Goal: Task Accomplishment & Management: Use online tool/utility

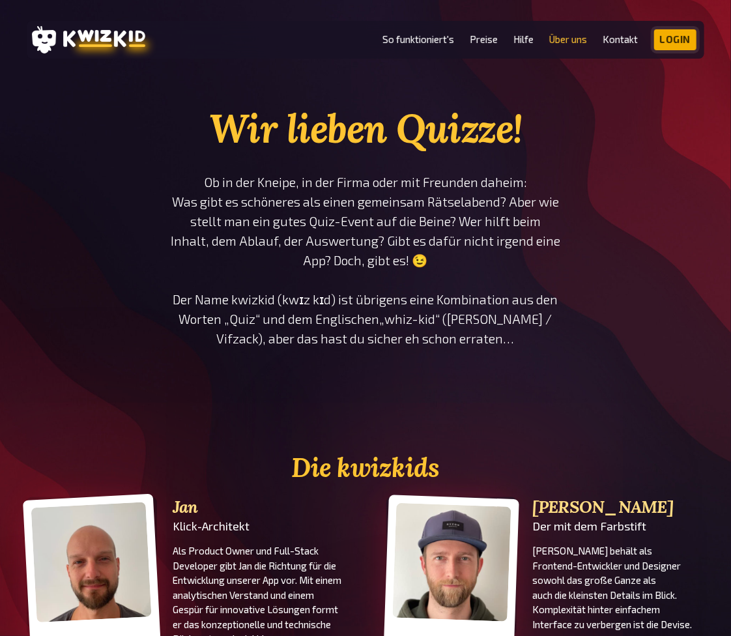
click at [680, 41] on link "Login" at bounding box center [675, 39] width 43 height 21
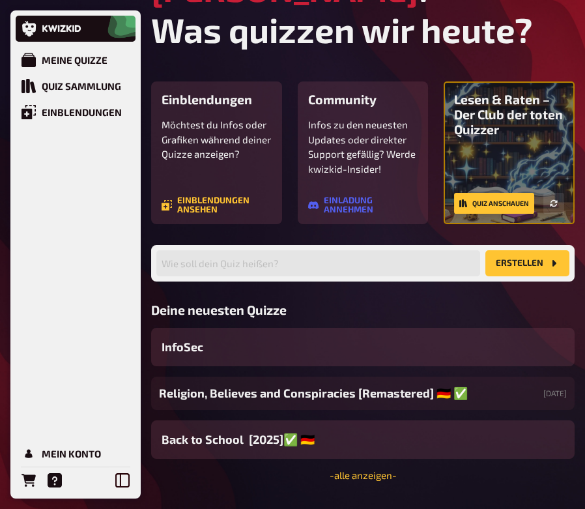
scroll to position [117, 0]
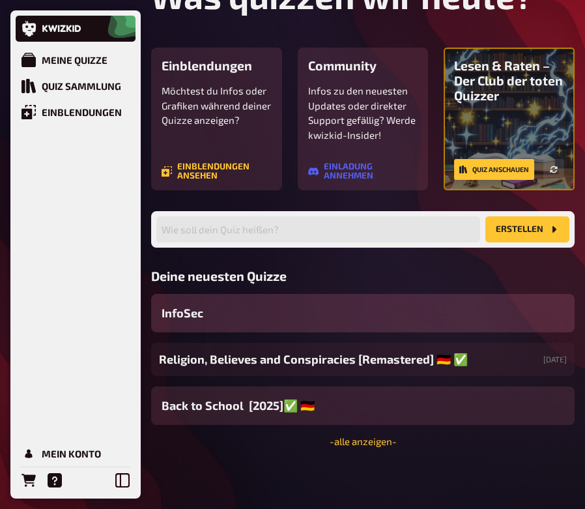
click at [490, 311] on div "InfoSec" at bounding box center [362, 313] width 423 height 38
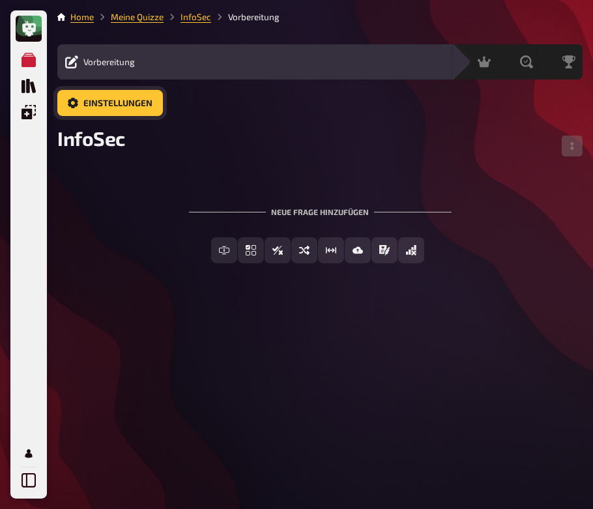
click at [111, 91] on link "Einstellungen" at bounding box center [110, 103] width 106 height 26
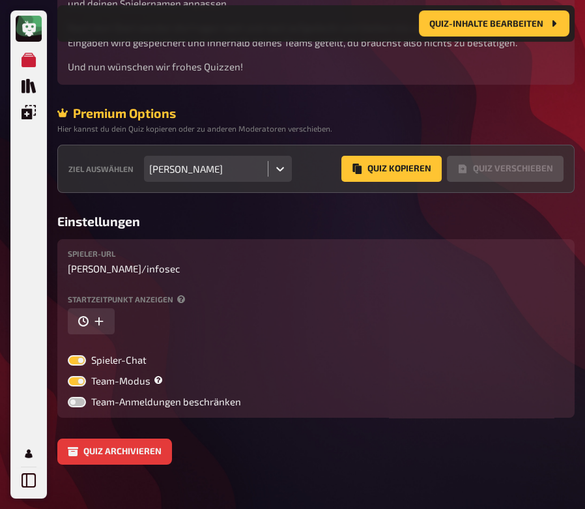
scroll to position [442, 0]
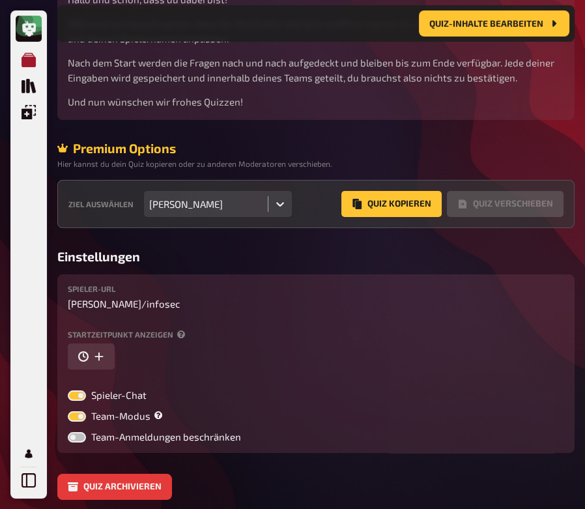
click at [31, 56] on icon "Meine Quizze" at bounding box center [28, 60] width 14 height 14
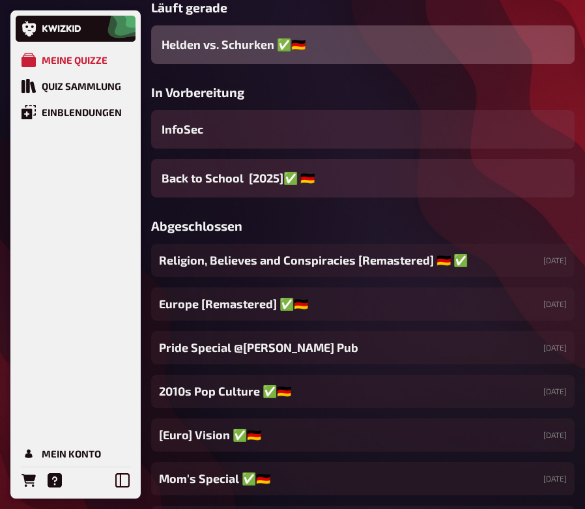
scroll to position [233, 0]
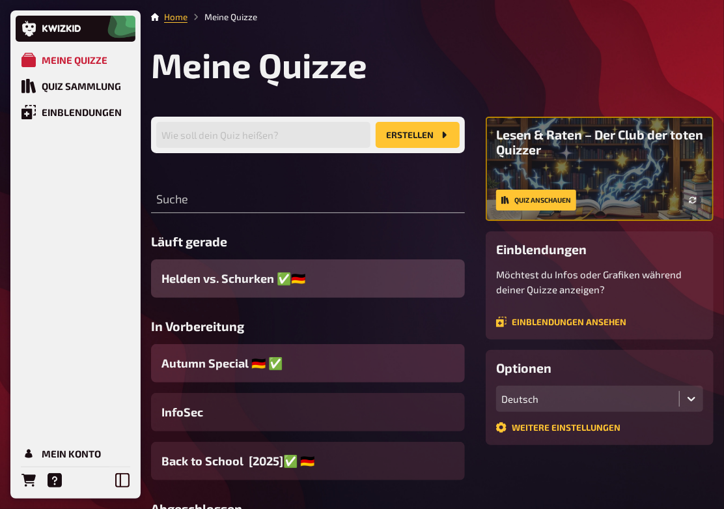
click at [375, 352] on div "Autumn Special ​🇩🇪 ​✅" at bounding box center [308, 363] width 314 height 38
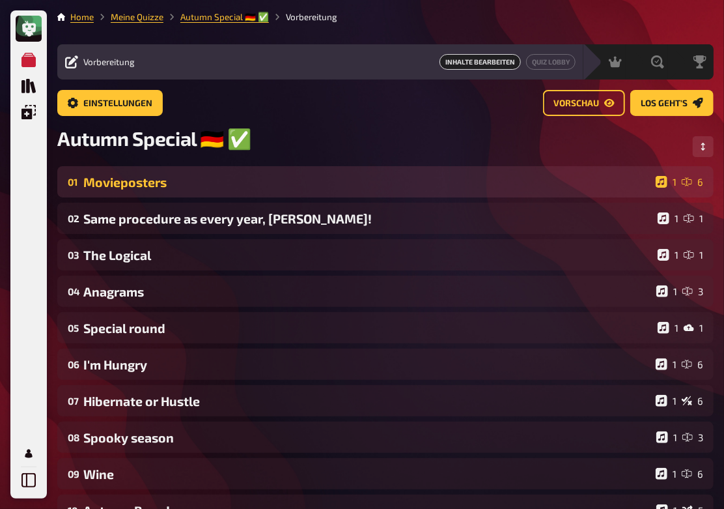
click at [407, 188] on div "Movieposters" at bounding box center [366, 182] width 567 height 15
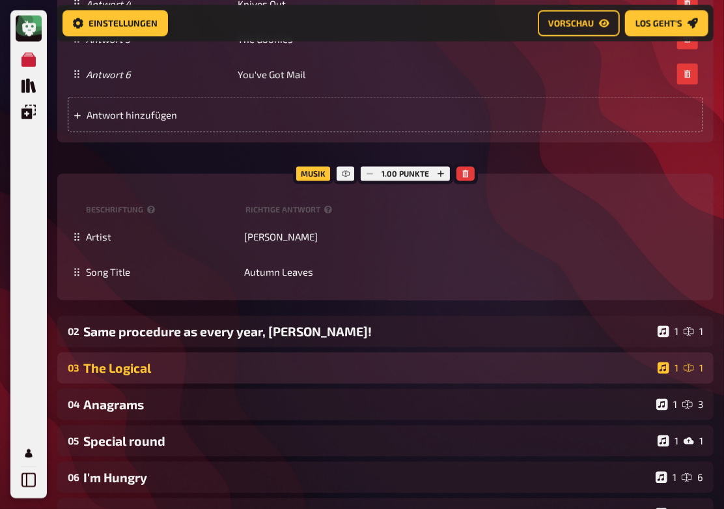
scroll to position [985, 0]
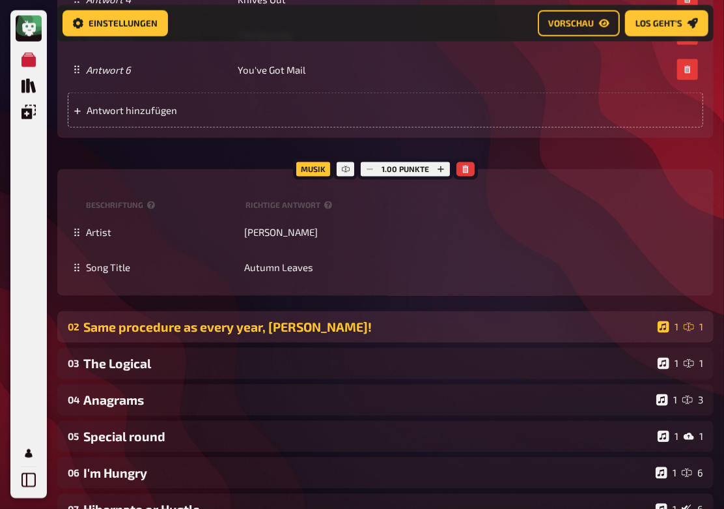
click at [246, 327] on div "Same procedure as every year, [PERSON_NAME]!" at bounding box center [367, 327] width 569 height 15
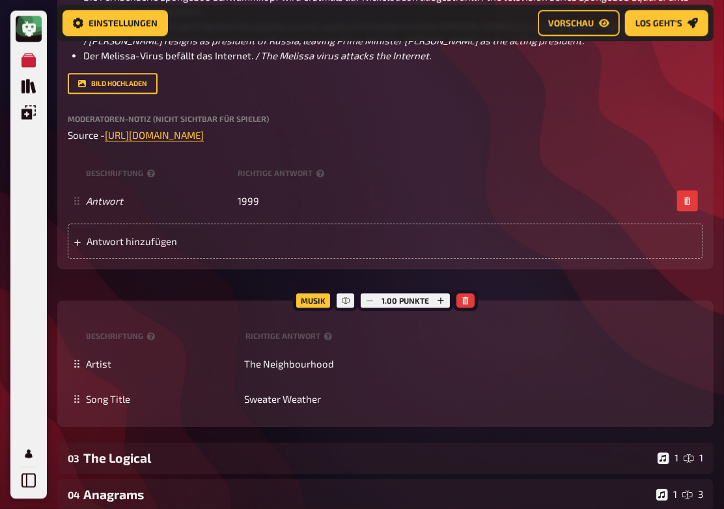
scroll to position [1516, 0]
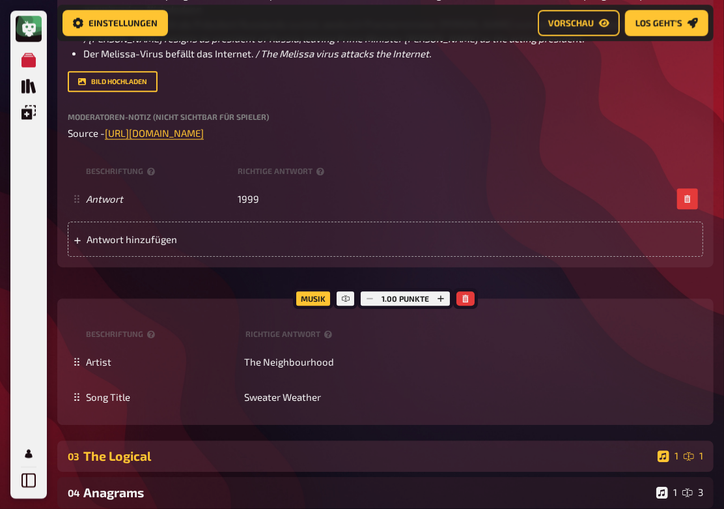
click at [182, 465] on div "03 The Logical 1 1" at bounding box center [385, 455] width 656 height 31
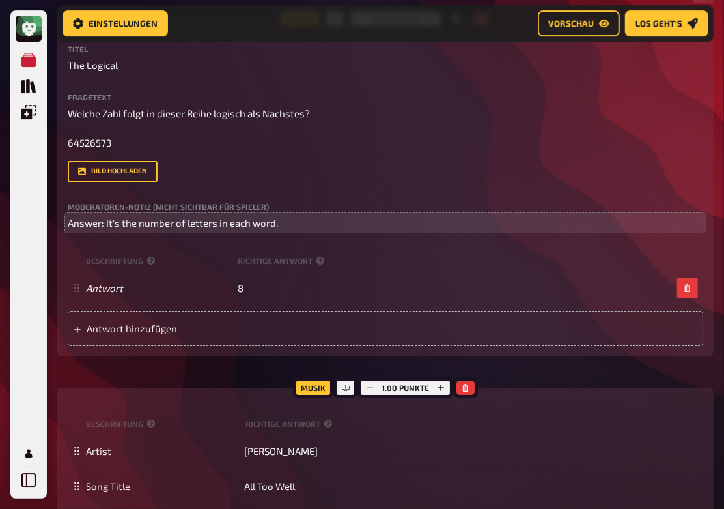
scroll to position [1982, 0]
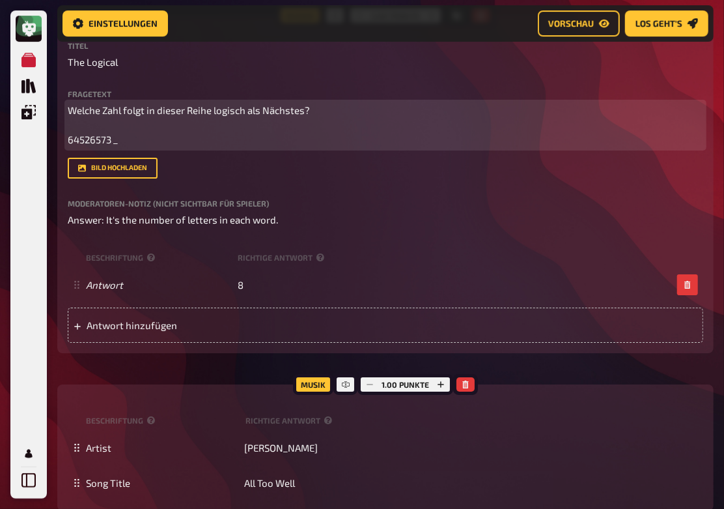
click at [80, 139] on span "Welche Zahl folgt in dieser Reihe logisch als Nächstes? 64526573 _" at bounding box center [190, 124] width 244 height 41
click at [132, 135] on p "Welche Zahl folgt in dieser Reihe logisch als Nächstes? 64526573 _" at bounding box center [386, 125] width 636 height 44
drag, startPoint x: 103, startPoint y: 133, endPoint x: 57, endPoint y: 115, distance: 49.5
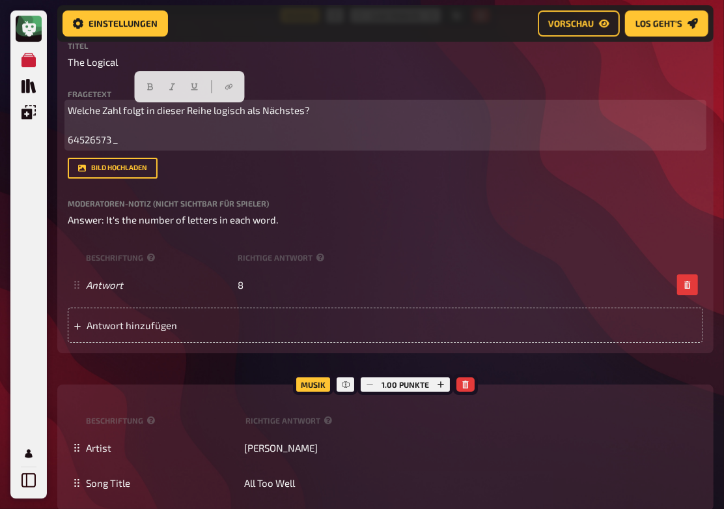
copy span "Welche Zahl folgt in dieser Reihe logisch als Nächstes? 64526573 _"
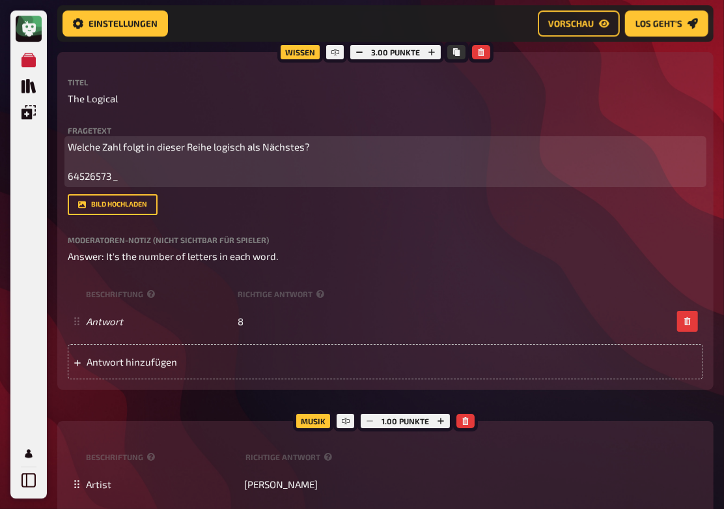
scroll to position [1930, 0]
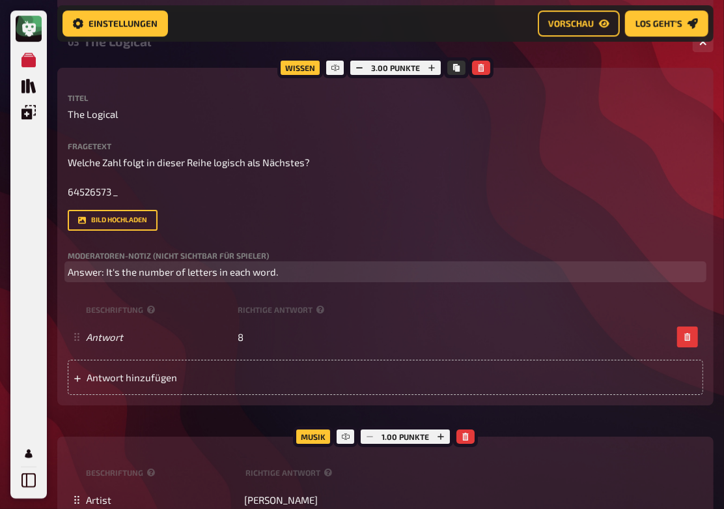
click at [221, 274] on span "Answer: It's the number of letters in each word." at bounding box center [173, 272] width 210 height 12
copy span "Answer: It's the number of letters in each word."
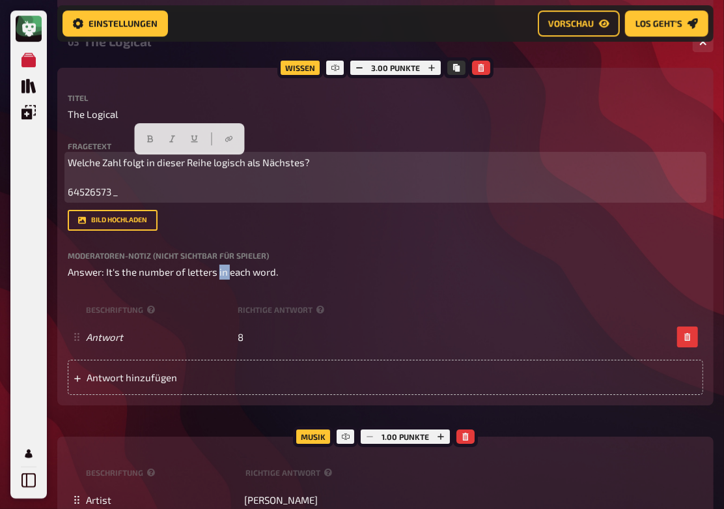
drag, startPoint x: 123, startPoint y: 194, endPoint x: 68, endPoint y: 165, distance: 62.6
click at [68, 165] on p "Welche Zahl folgt in dieser Reihe logisch als Nächstes? 64526573 _" at bounding box center [386, 177] width 636 height 44
copy span "Welche Zahl folgt in dieser Reihe logisch als Nächstes? 64526573 _"
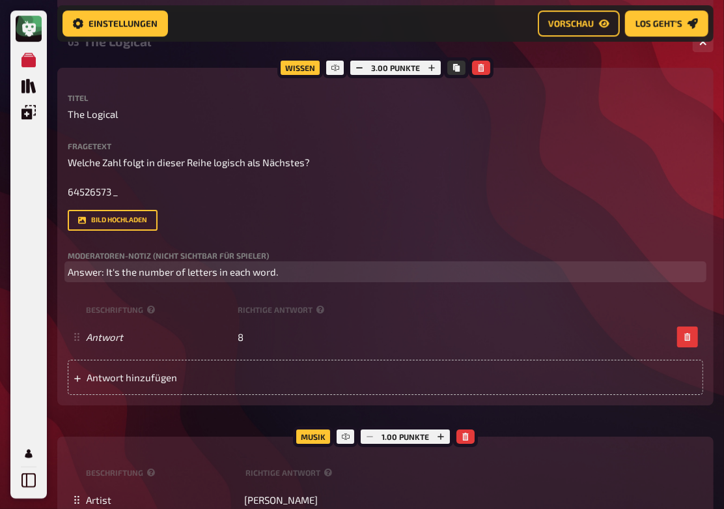
click at [227, 273] on span "Answer: It's the number of letters in each word." at bounding box center [173, 272] width 210 height 12
copy span "Answer: It's the number of letters in each word."
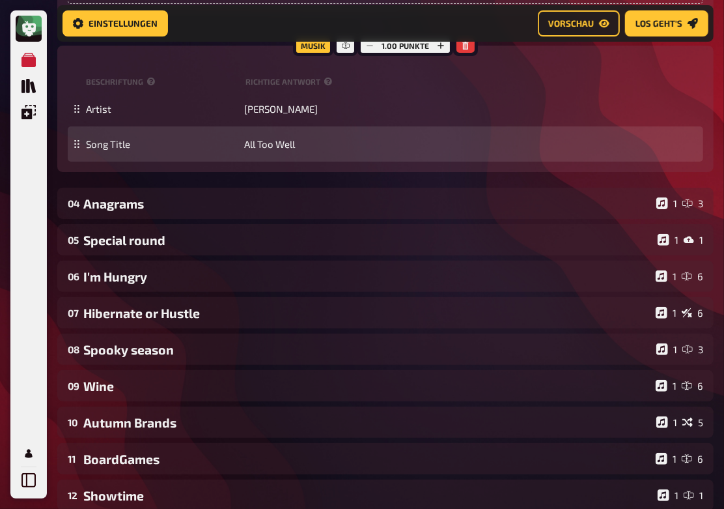
scroll to position [2347, 0]
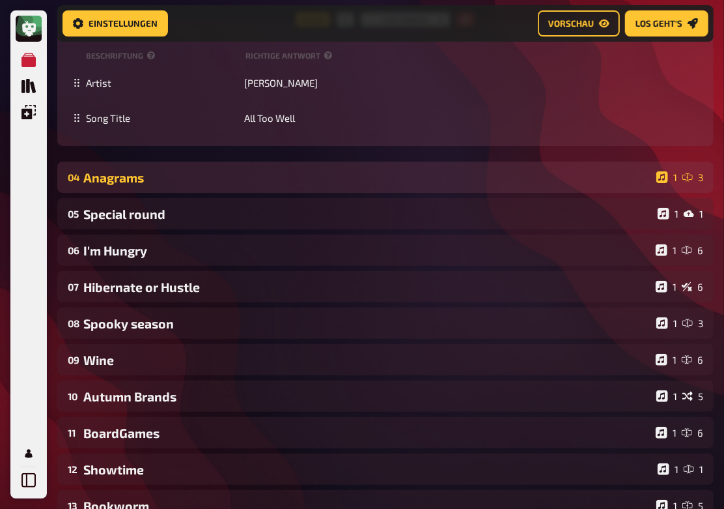
click at [234, 179] on div "Anagrams" at bounding box center [367, 177] width 568 height 15
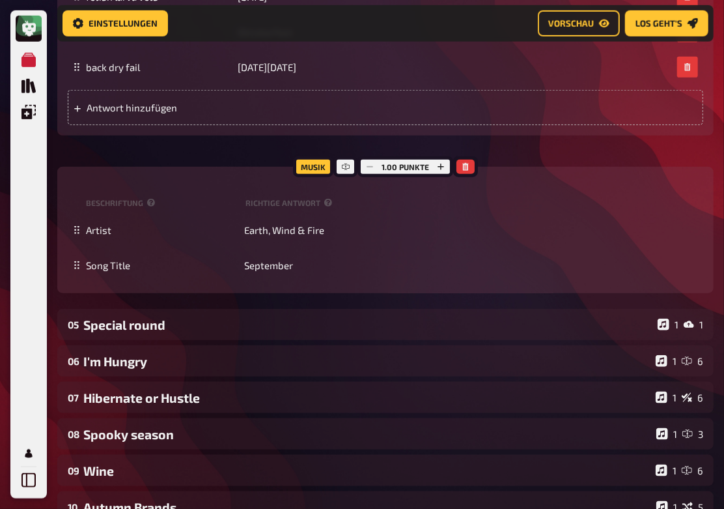
scroll to position [2764, 0]
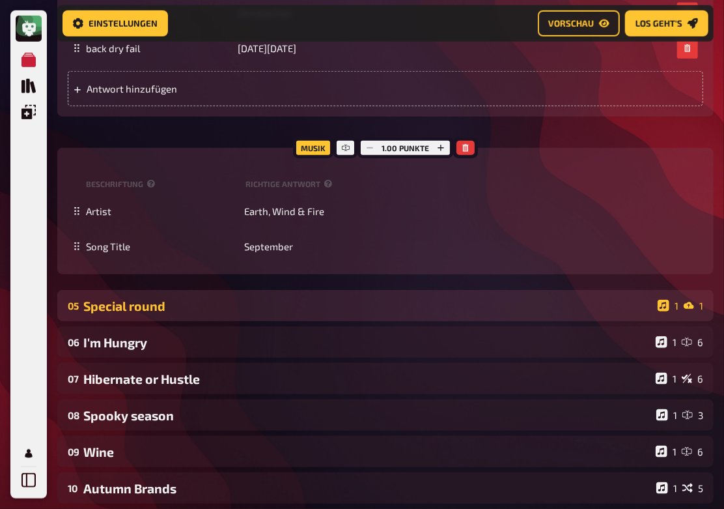
click at [215, 313] on div "Special round" at bounding box center [367, 305] width 569 height 15
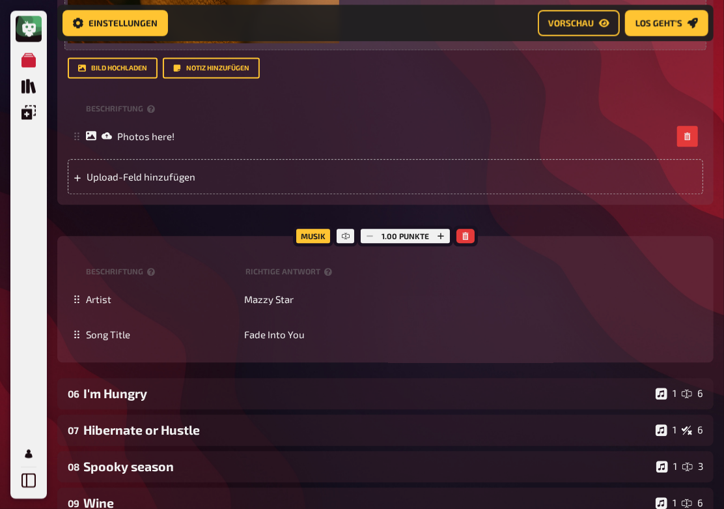
scroll to position [3650, 0]
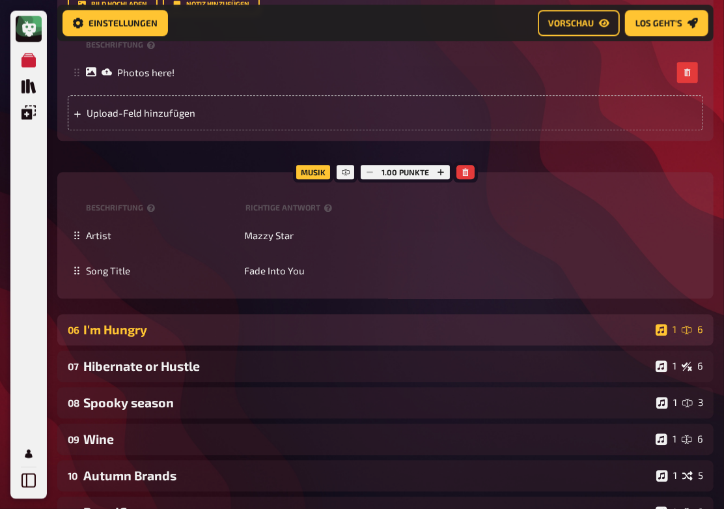
click at [213, 337] on div "I'm Hungry" at bounding box center [366, 329] width 567 height 15
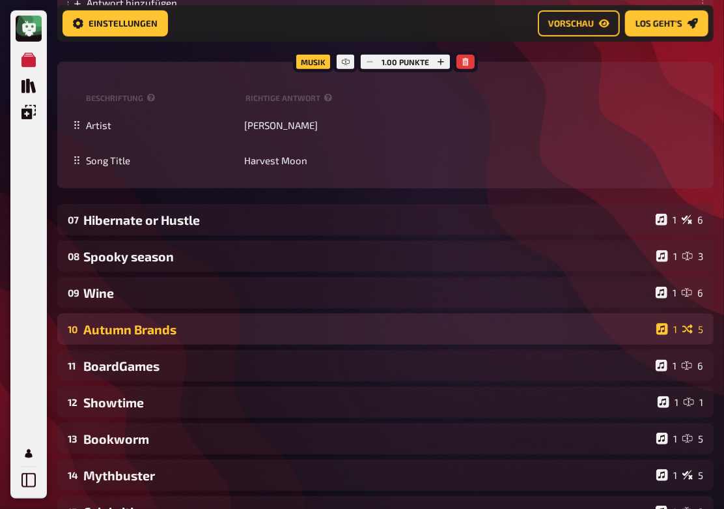
scroll to position [4848, 0]
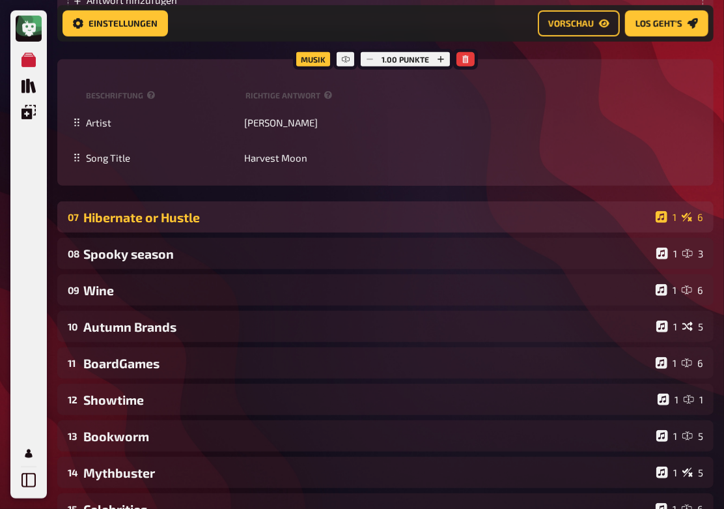
click at [236, 225] on div "Hibernate or Hustle" at bounding box center [366, 217] width 567 height 15
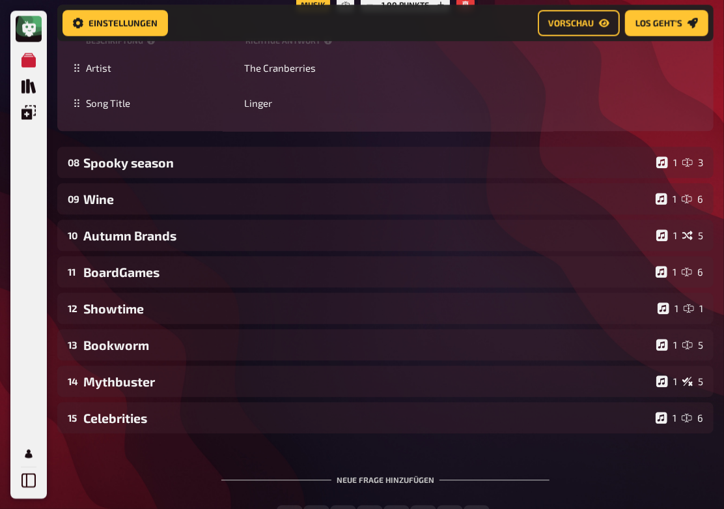
scroll to position [5942, 0]
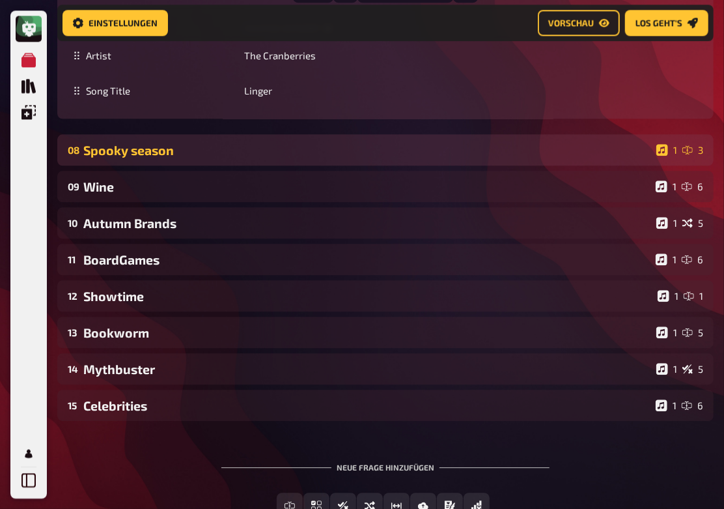
click at [176, 158] on div "Spooky season" at bounding box center [367, 150] width 568 height 15
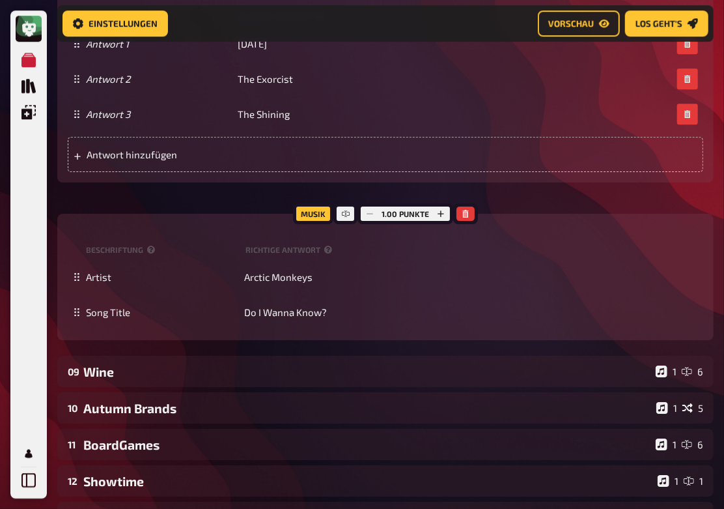
scroll to position [6359, 0]
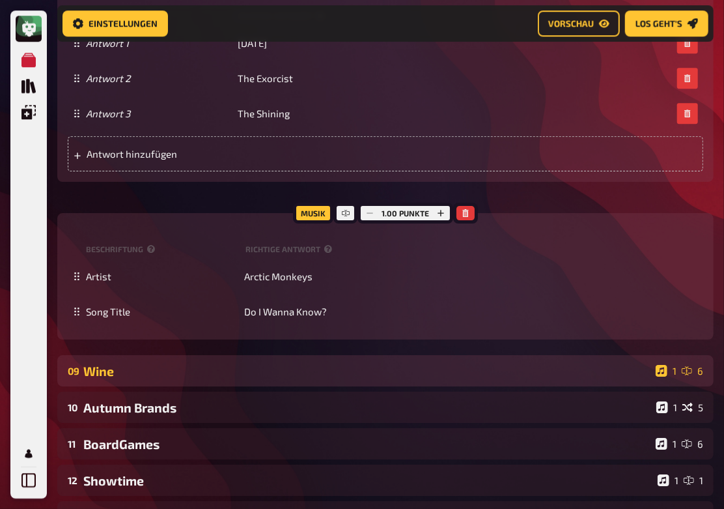
click at [174, 378] on div "Wine" at bounding box center [366, 370] width 567 height 15
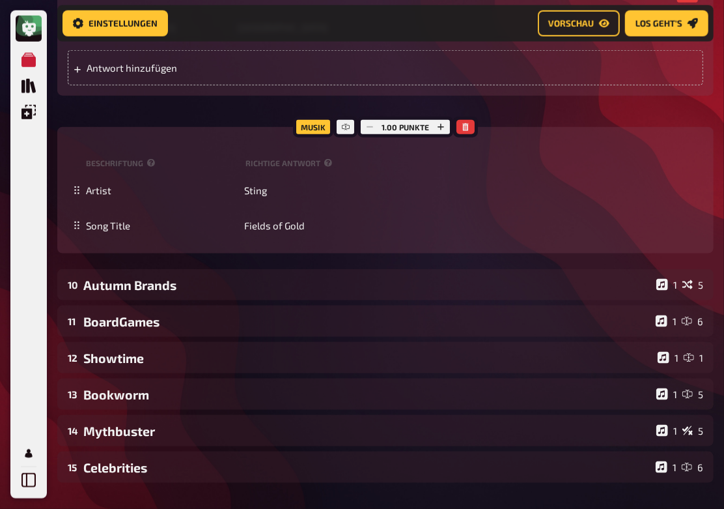
scroll to position [7453, 0]
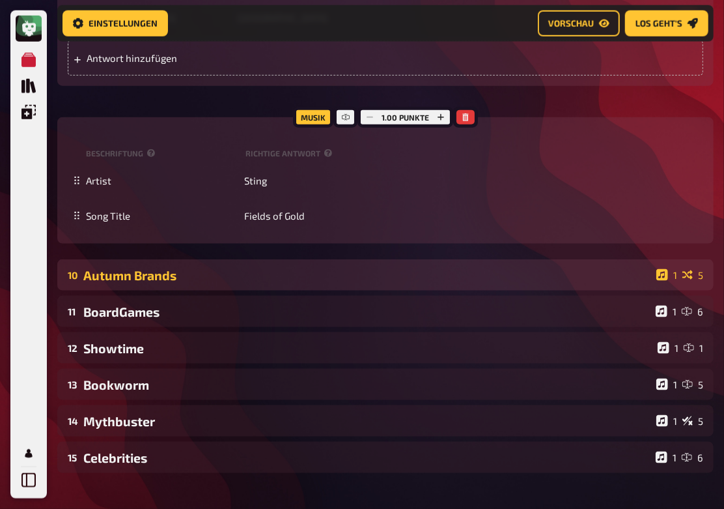
click at [266, 283] on div "Autumn Brands" at bounding box center [367, 275] width 568 height 15
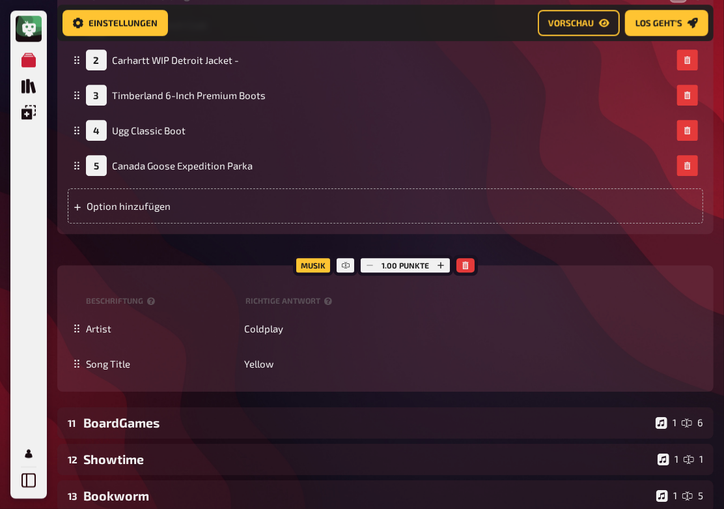
scroll to position [8599, 0]
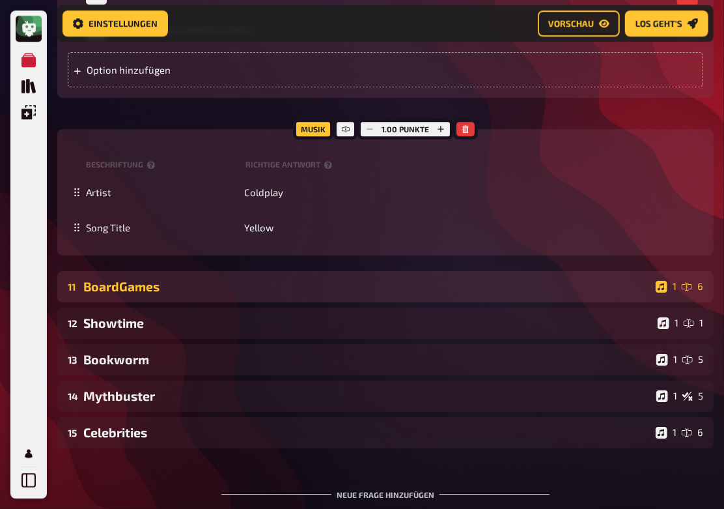
click at [300, 294] on div "BoardGames" at bounding box center [366, 286] width 567 height 15
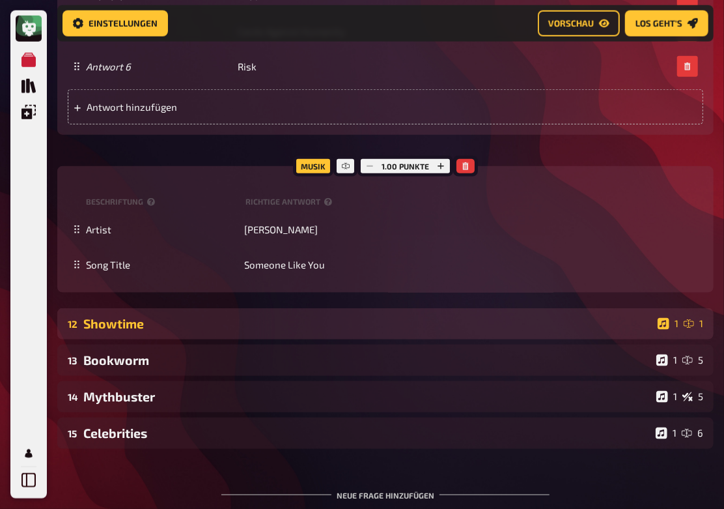
scroll to position [9641, 0]
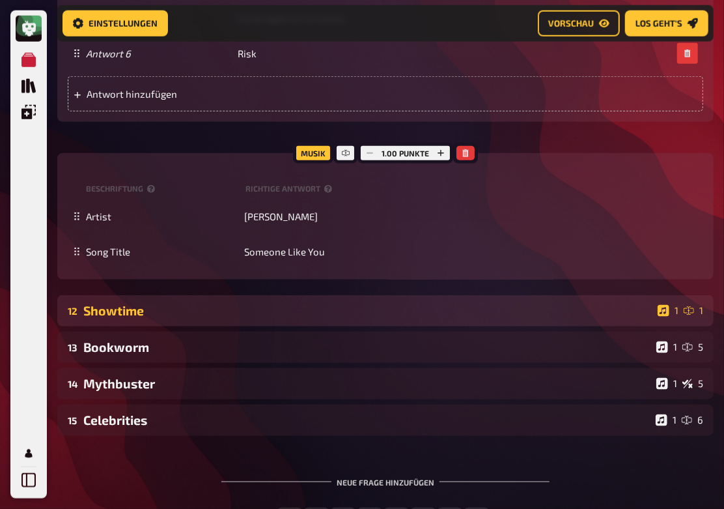
click at [245, 318] on div "Showtime" at bounding box center [367, 310] width 569 height 15
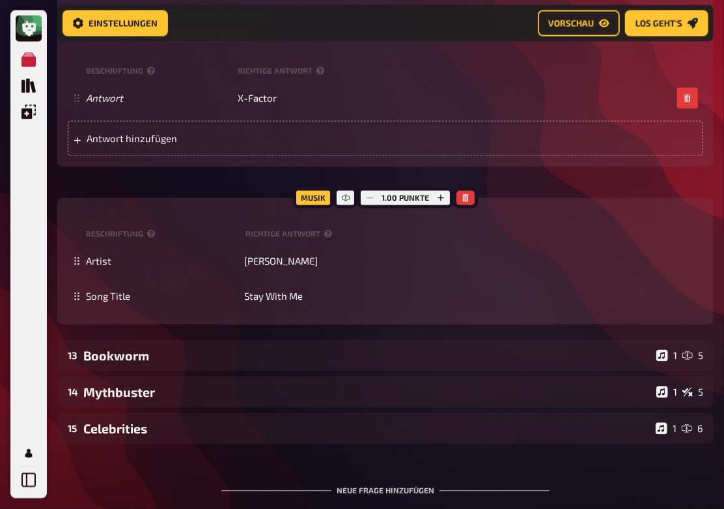
scroll to position [10162, 0]
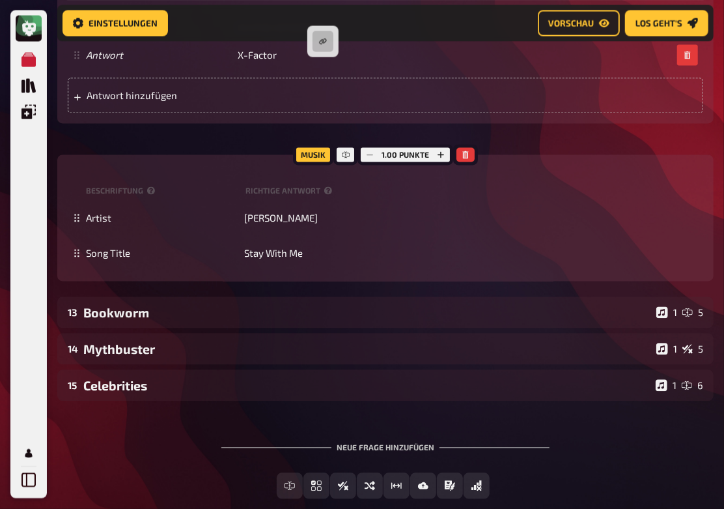
click at [326, 40] on icon "button" at bounding box center [323, 42] width 8 height 8
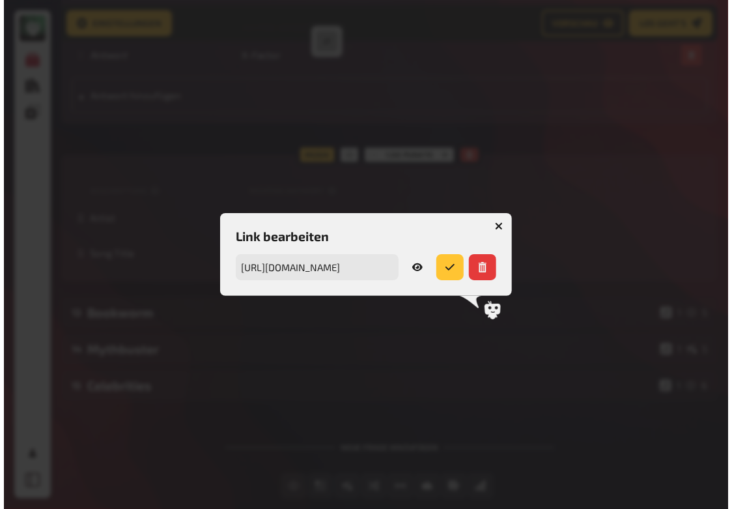
scroll to position [10177, 0]
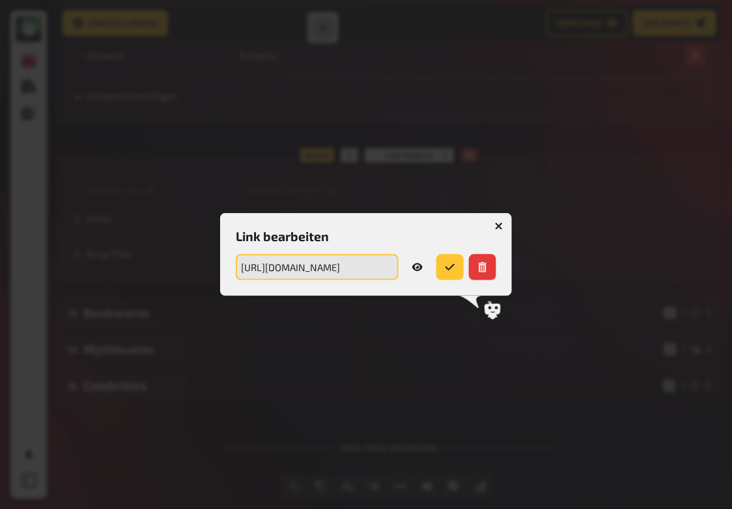
click at [361, 275] on input "[URL][DOMAIN_NAME]" at bounding box center [317, 267] width 163 height 26
click at [500, 227] on icon "button" at bounding box center [499, 225] width 12 height 12
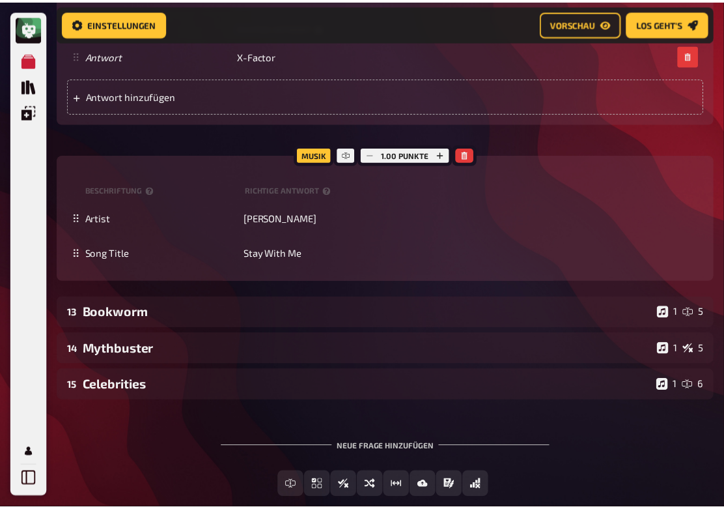
scroll to position [10162, 0]
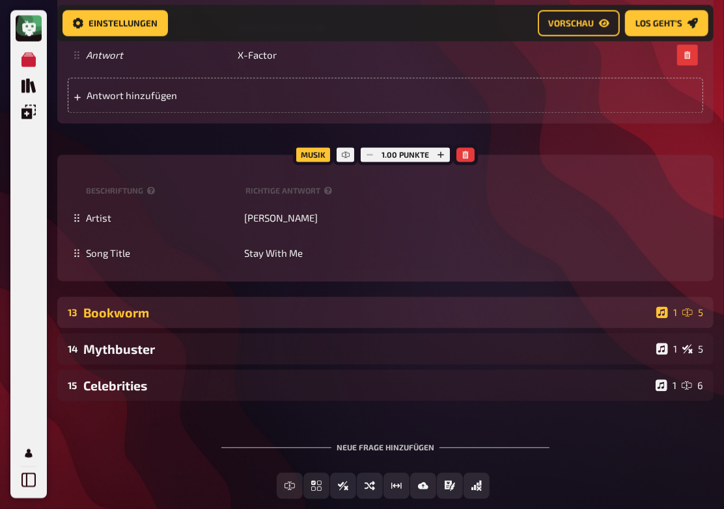
click at [213, 320] on div "Bookworm" at bounding box center [367, 312] width 568 height 15
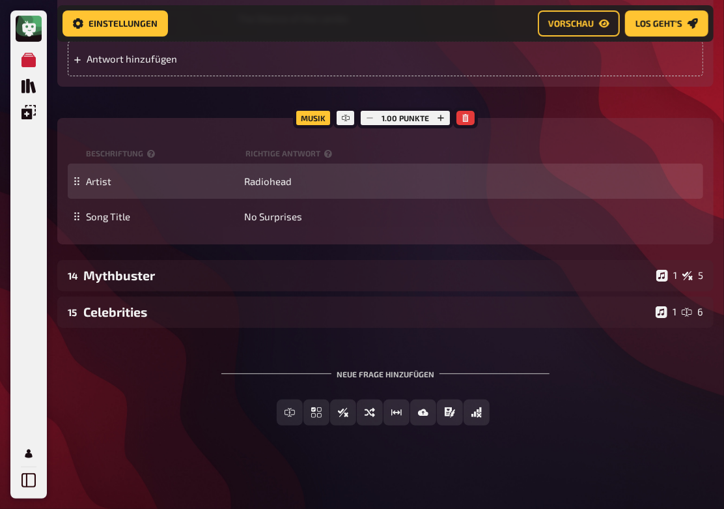
scroll to position [11332, 0]
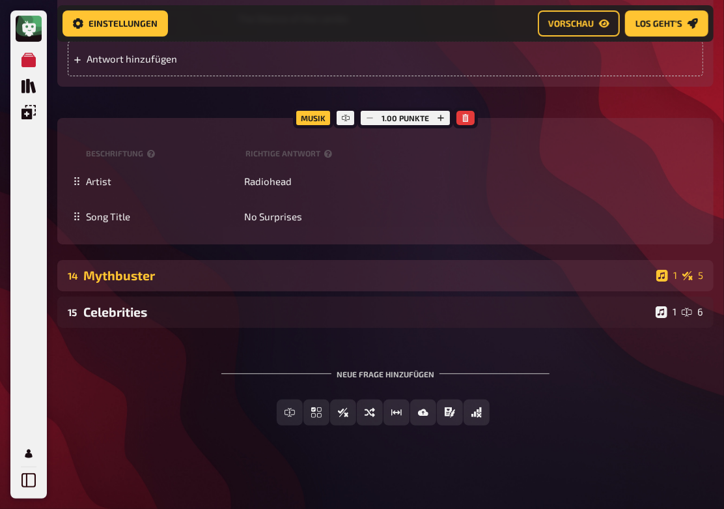
click at [244, 270] on div "Mythbuster" at bounding box center [367, 275] width 568 height 15
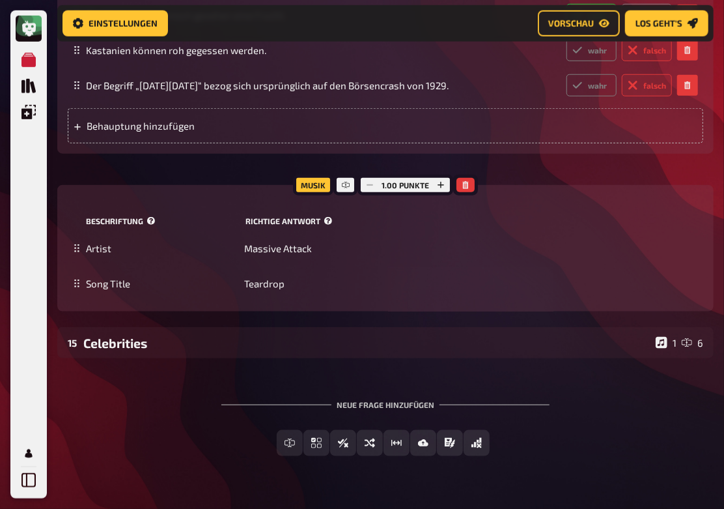
scroll to position [12009, 0]
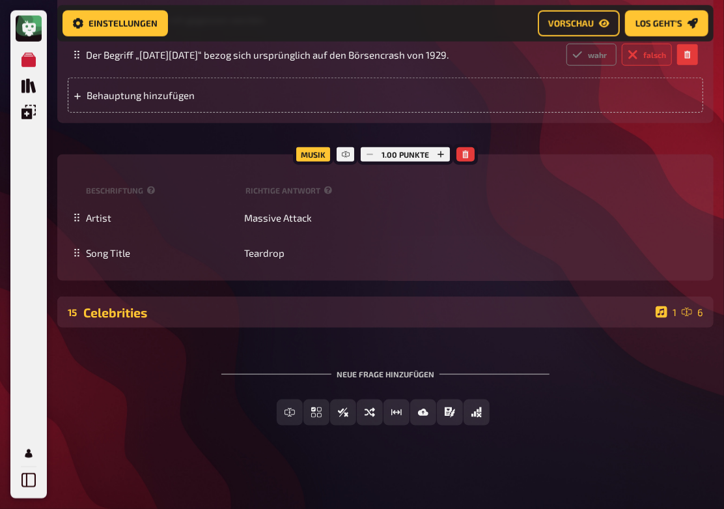
click at [259, 320] on div "Celebrities" at bounding box center [366, 312] width 567 height 15
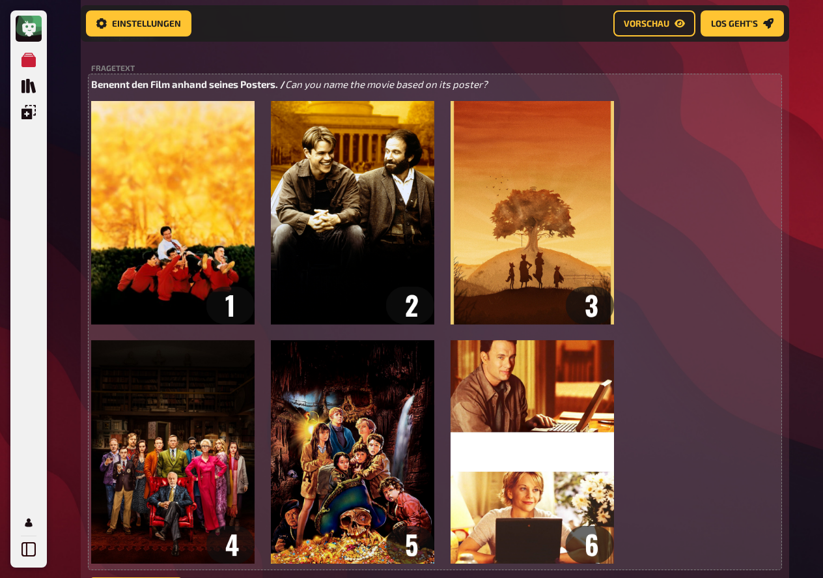
scroll to position [233, 0]
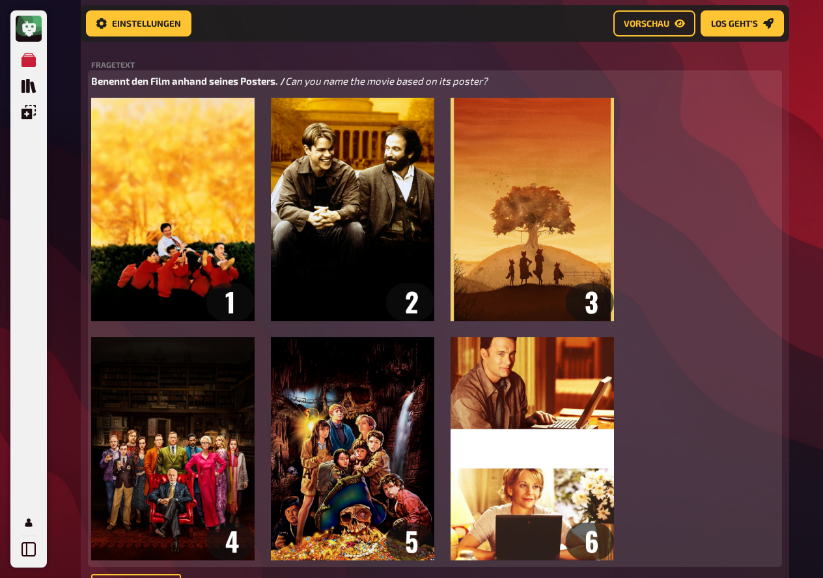
click at [327, 265] on img at bounding box center [352, 329] width 523 height 462
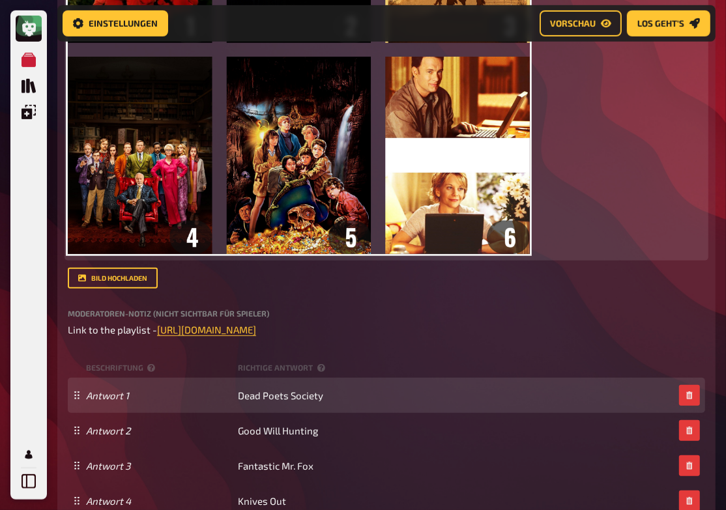
scroll to position [493, 0]
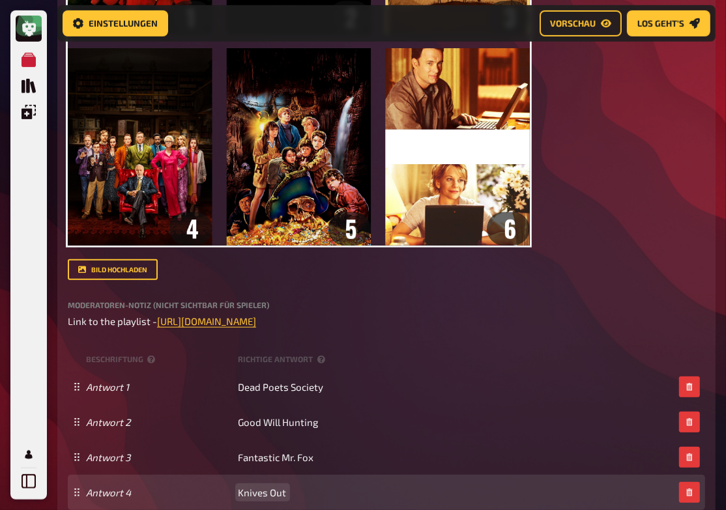
click at [272, 496] on span "Knives Out" at bounding box center [262, 492] width 48 height 12
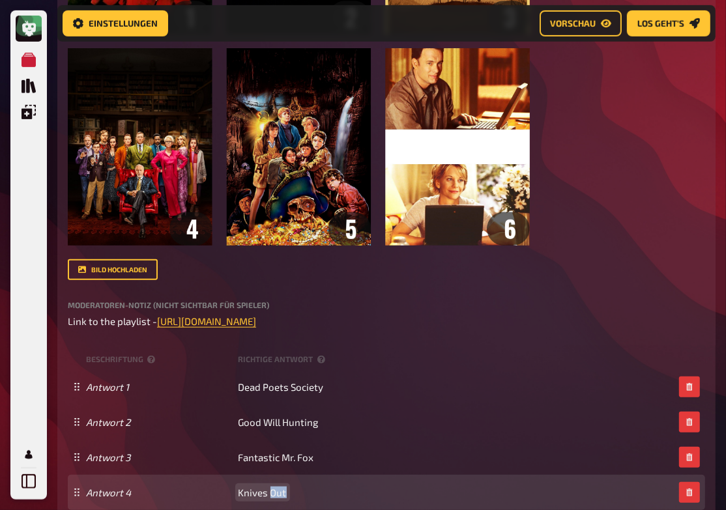
click at [272, 496] on span "Knives Out" at bounding box center [262, 492] width 48 height 12
copy span "Knives Out"
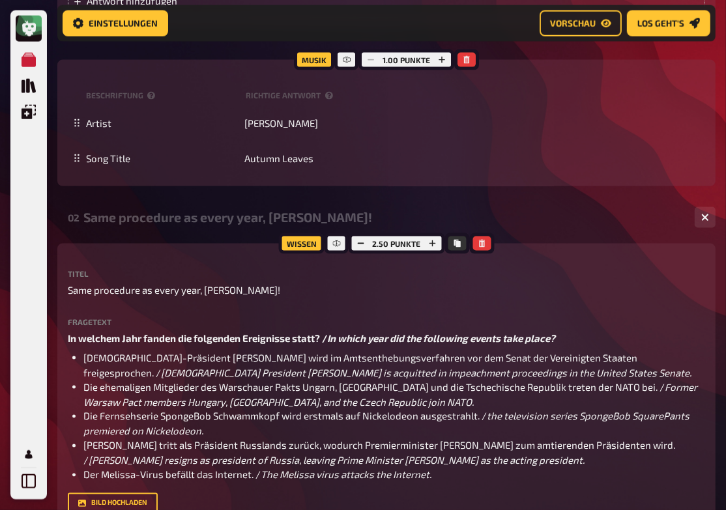
scroll to position [1066, 0]
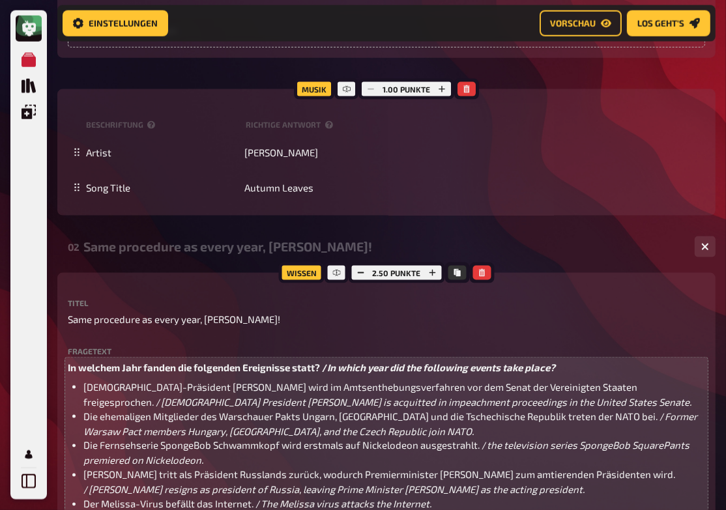
drag, startPoint x: 87, startPoint y: 504, endPoint x: 213, endPoint y: 507, distance: 126.4
click at [213, 507] on span "Der Melissa-Virus befällt das Internet. /" at bounding box center [171, 504] width 177 height 12
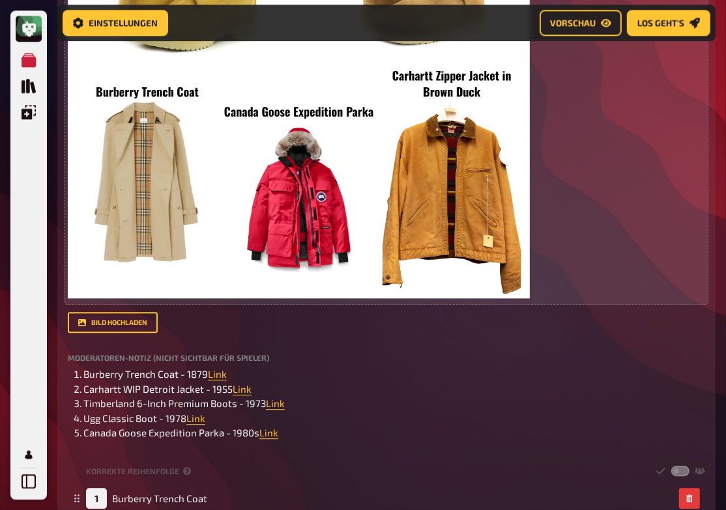
scroll to position [7996, 0]
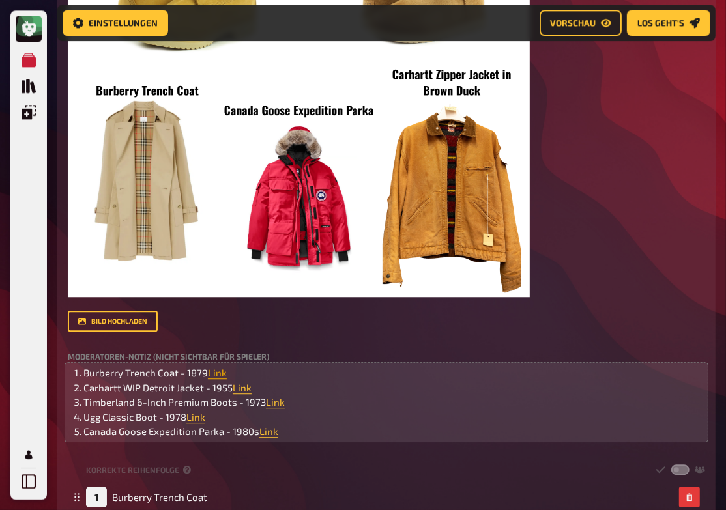
drag, startPoint x: 188, startPoint y: 419, endPoint x: 211, endPoint y: 423, distance: 23.2
click at [211, 380] on li "Burberry Trench Coat - 1879 Link" at bounding box center [393, 372] width 621 height 15
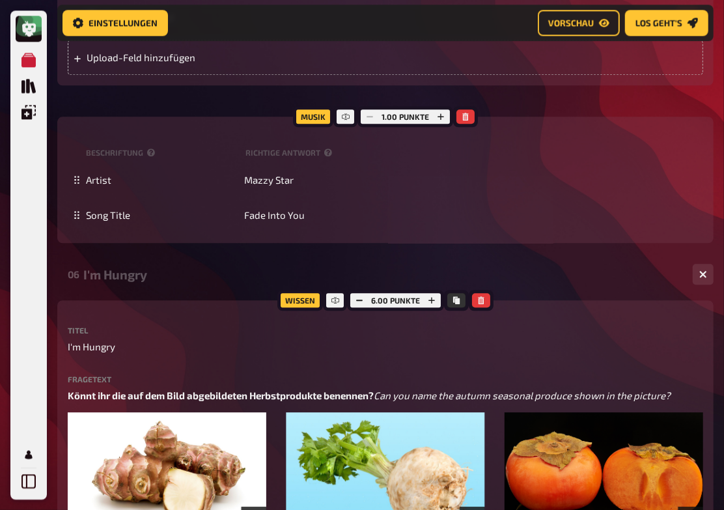
scroll to position [4008, 0]
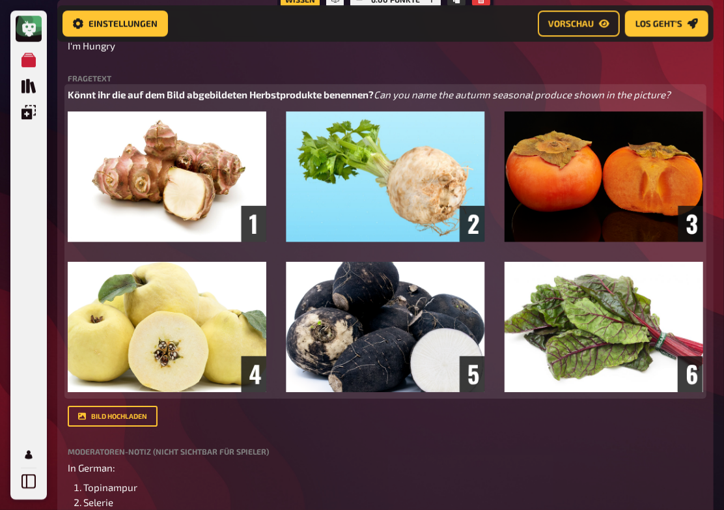
click at [592, 333] on img at bounding box center [386, 251] width 636 height 281
